Goal: Information Seeking & Learning: Learn about a topic

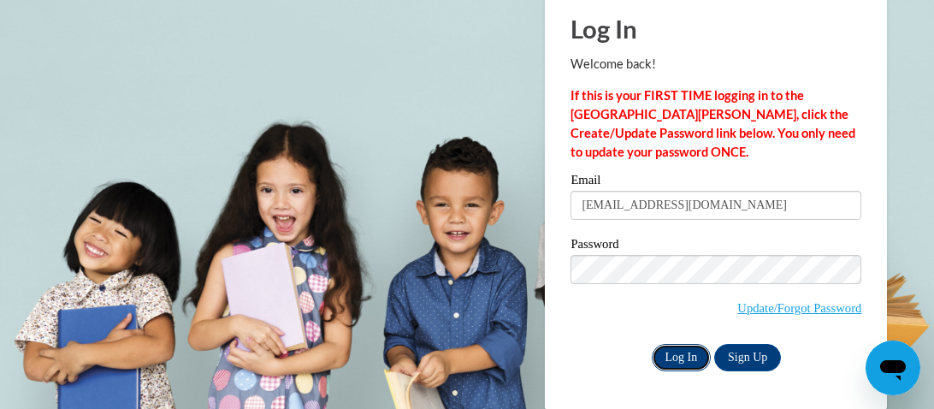
click at [672, 350] on input "Log In" at bounding box center [682, 357] width 60 height 27
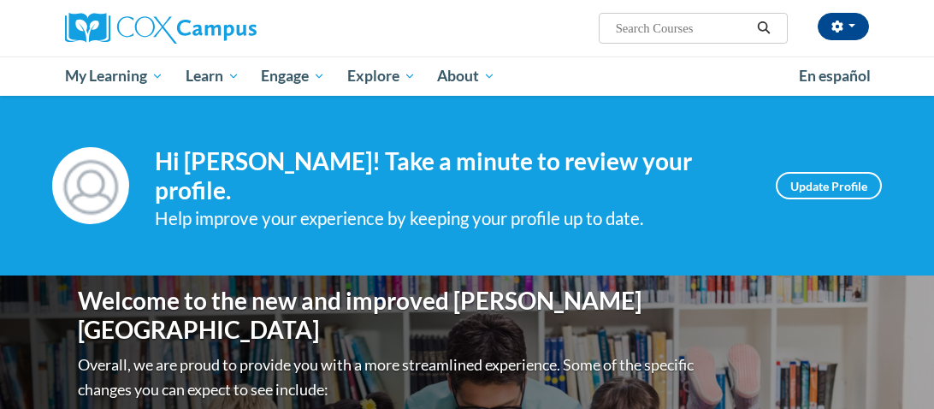
click at [95, 75] on span "My Learning" at bounding box center [114, 76] width 98 height 21
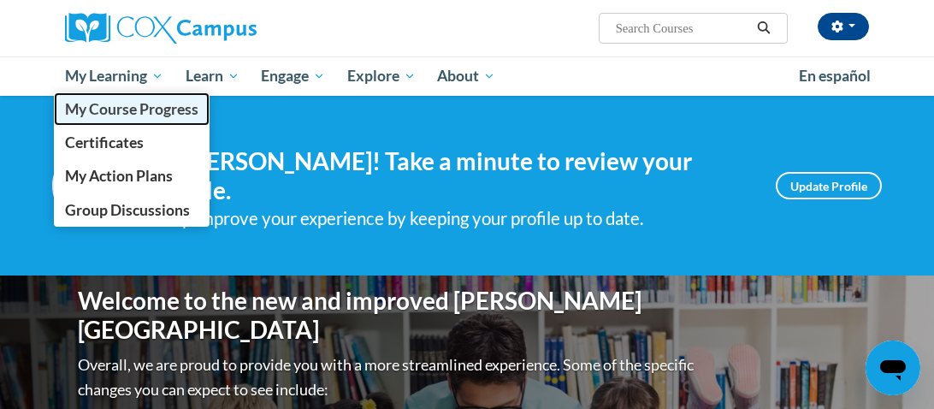
click at [97, 116] on span "My Course Progress" at bounding box center [131, 109] width 133 height 18
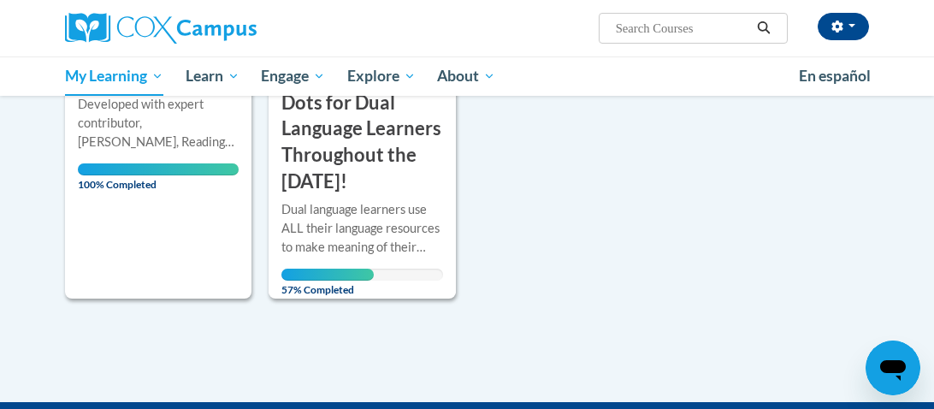
scroll to position [1076, 0]
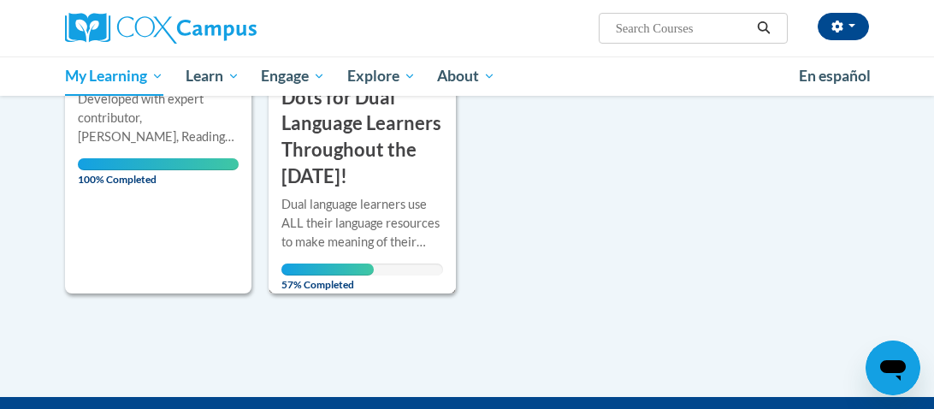
click at [319, 195] on div "Dual language learners use ALL their language resources to make meaning of thei…" at bounding box center [362, 223] width 161 height 56
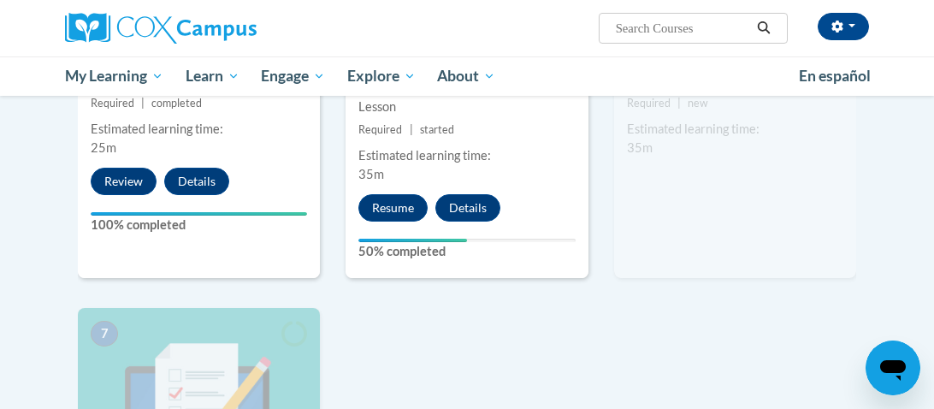
scroll to position [1224, 0]
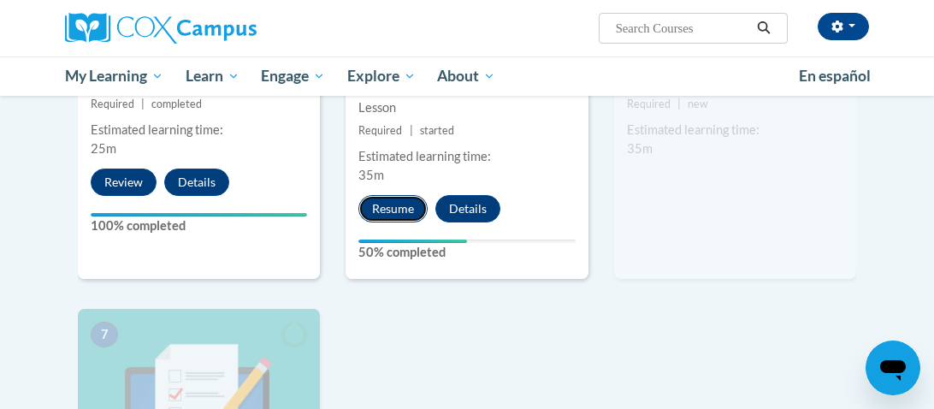
click at [402, 222] on button "Resume" at bounding box center [393, 208] width 69 height 27
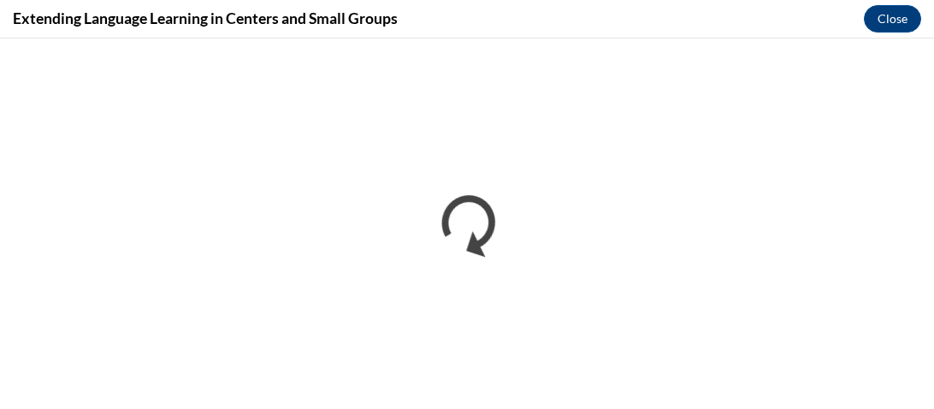
scroll to position [0, 0]
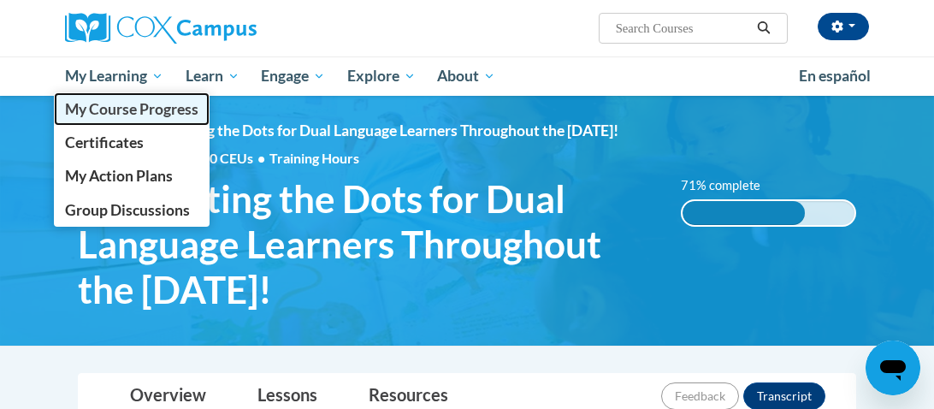
click at [115, 104] on span "My Course Progress" at bounding box center [131, 109] width 133 height 18
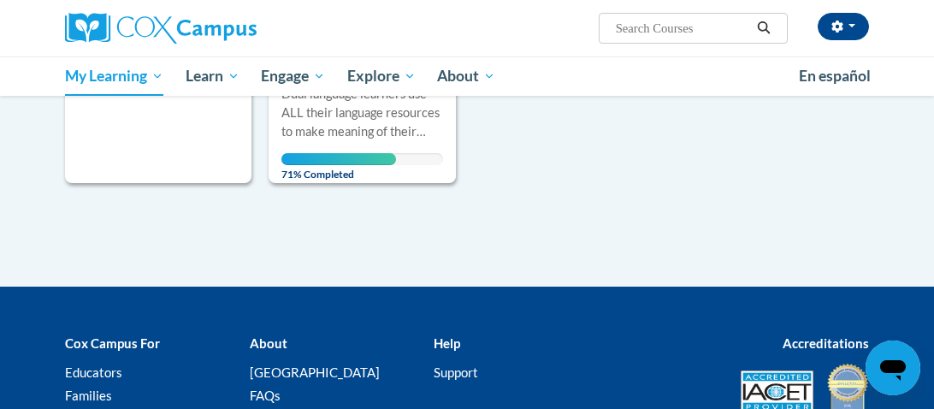
scroll to position [1205, 0]
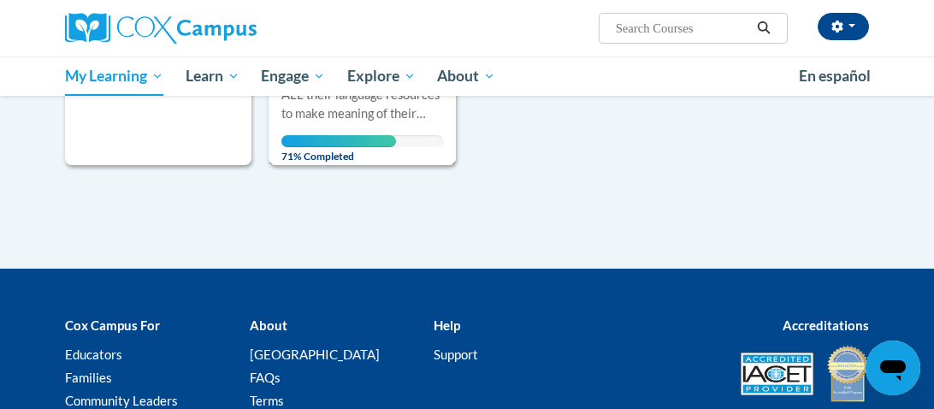
click at [368, 135] on span "71% Completed" at bounding box center [339, 148] width 115 height 27
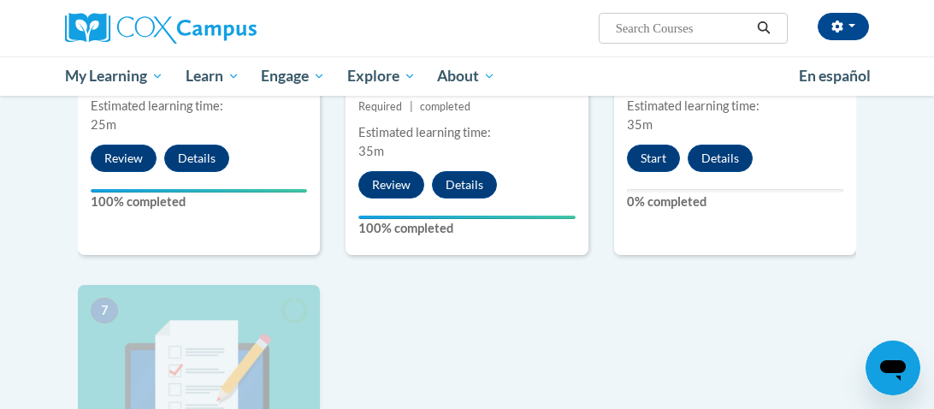
scroll to position [1246, 0]
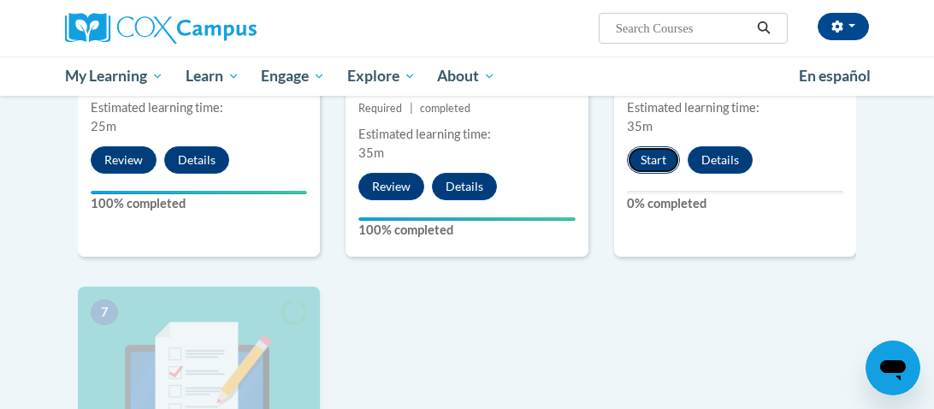
click at [643, 174] on button "Start" at bounding box center [653, 159] width 53 height 27
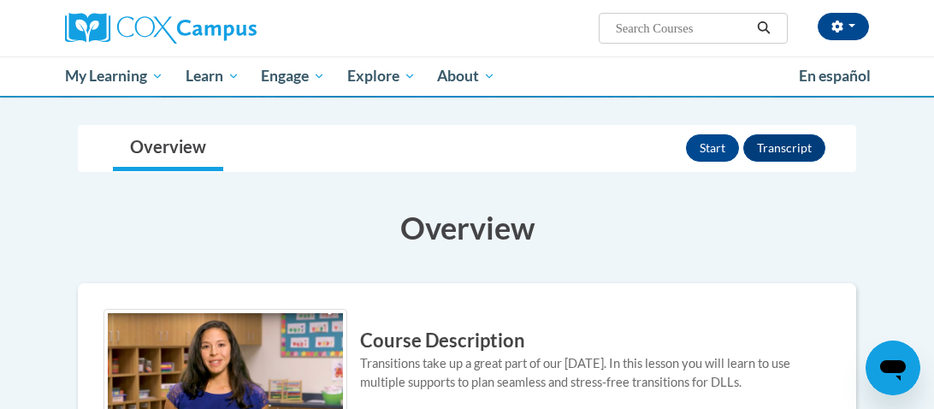
scroll to position [130, 0]
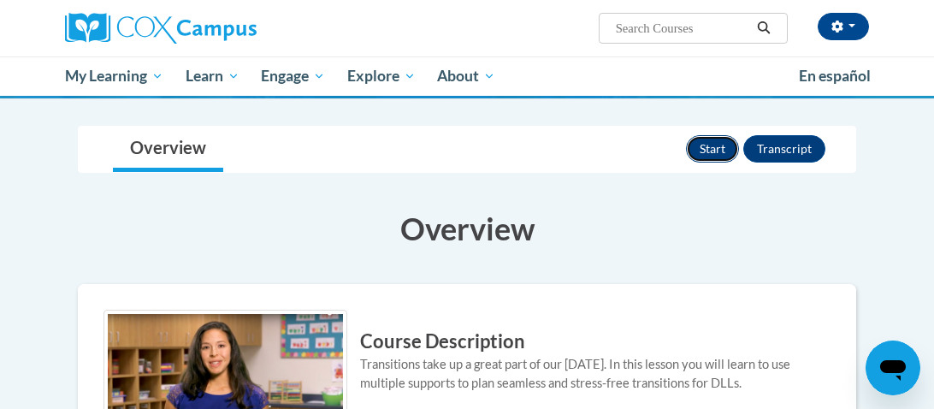
click at [726, 154] on button "Start" at bounding box center [712, 148] width 53 height 27
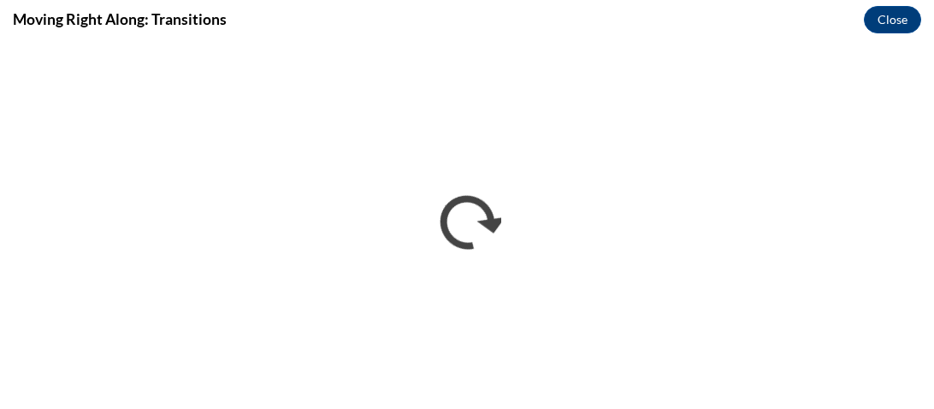
scroll to position [0, 0]
